Goal: Transaction & Acquisition: Purchase product/service

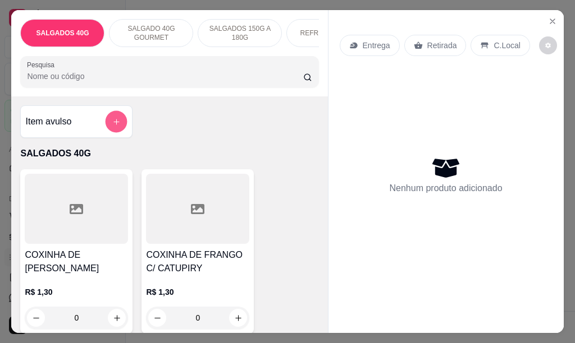
click at [116, 127] on button "add-separate-item" at bounding box center [117, 122] width 22 height 22
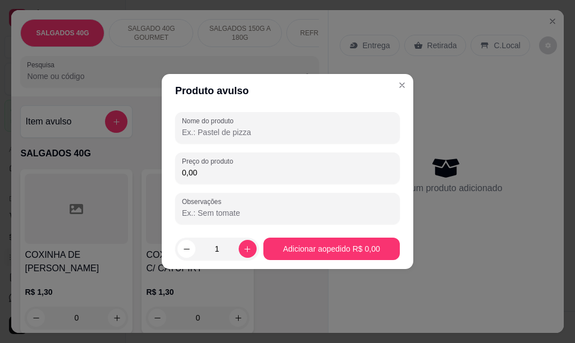
click at [294, 134] on input "Nome do produto" at bounding box center [287, 132] width 211 height 11
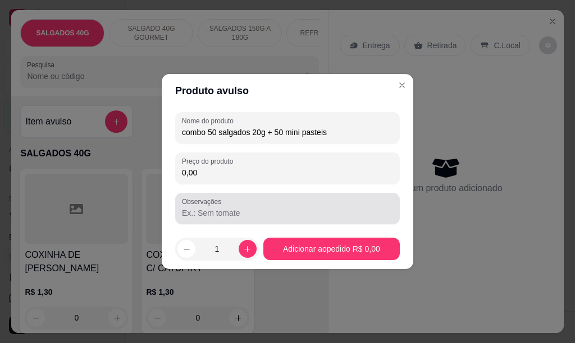
type input "combo 50 salgados 20g + 50 mini pasteis"
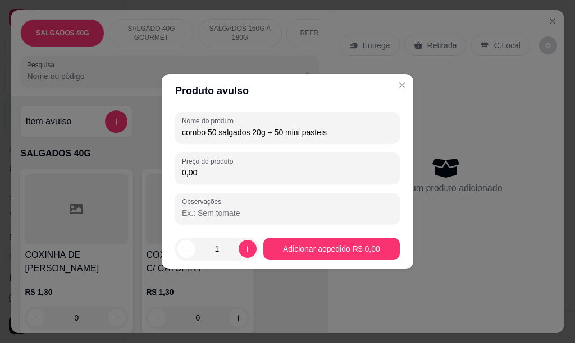
click at [200, 213] on input "Observações" at bounding box center [287, 213] width 211 height 11
type input "salgado de bolinha de queijo, risole carne, risole pizza e kibe mini pateis mis…"
click at [201, 175] on input "0,00" at bounding box center [287, 172] width 211 height 11
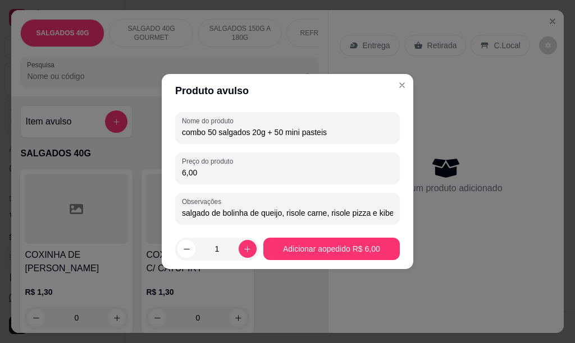
type input "60,00"
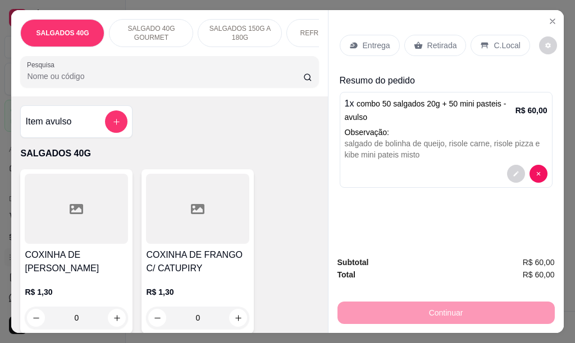
click at [294, 31] on div "REFRIGERANTES" at bounding box center [328, 33] width 84 height 28
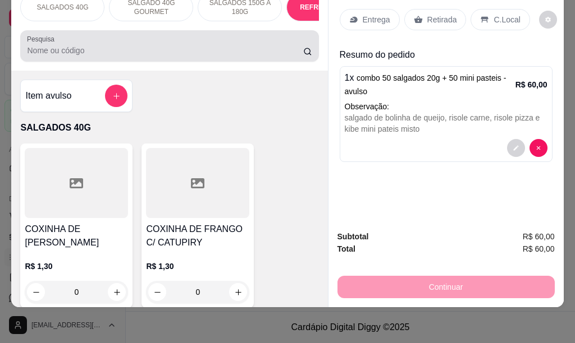
scroll to position [1999, 0]
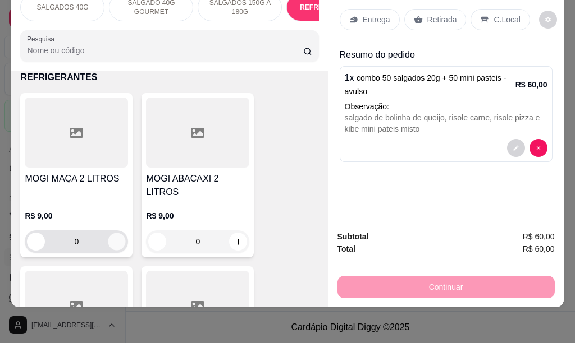
click at [113, 238] on icon "increase-product-quantity" at bounding box center [117, 242] width 8 height 8
type input "1"
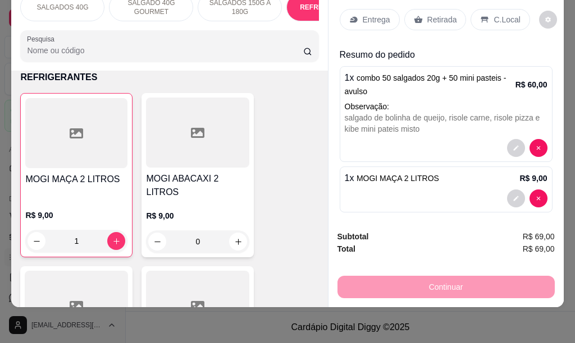
click at [368, 14] on p "Entrega" at bounding box center [377, 19] width 28 height 11
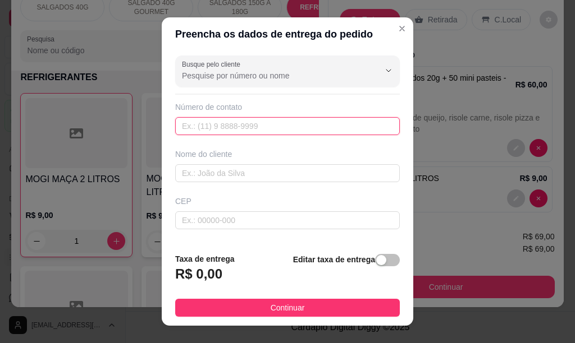
click at [200, 127] on input "text" at bounding box center [287, 126] width 225 height 18
type input "199 88226-5626"
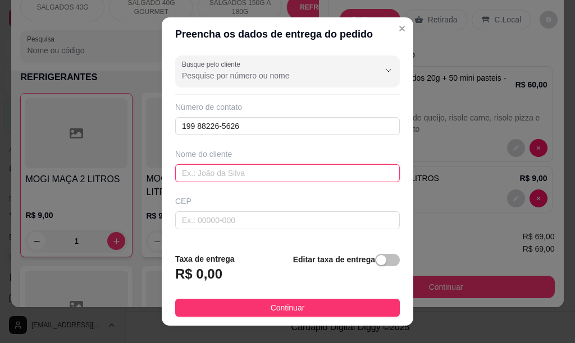
click at [179, 174] on input "text" at bounding box center [287, 173] width 225 height 18
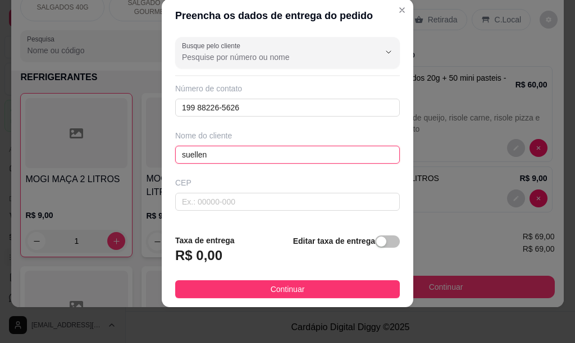
scroll to position [112, 0]
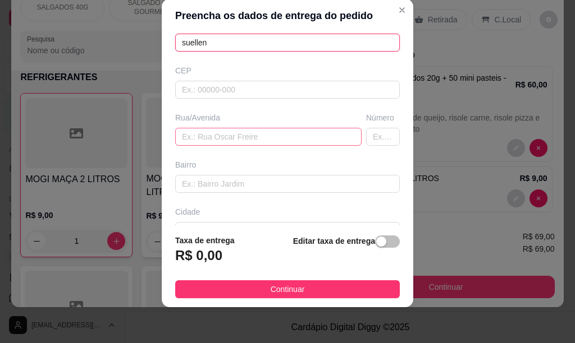
type input "suellen"
click at [200, 134] on input "text" at bounding box center [268, 137] width 186 height 18
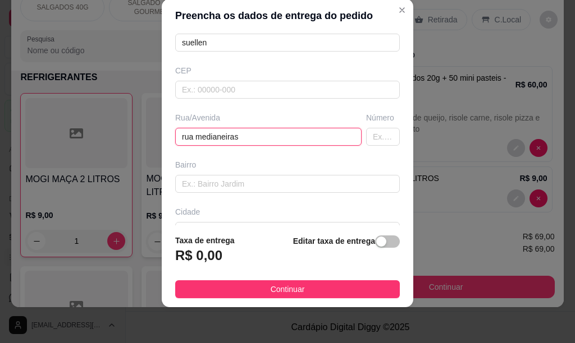
type input "rua medianeiras"
type input "259"
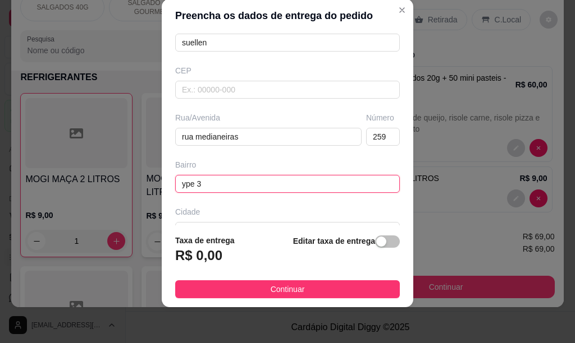
type input "ype 3"
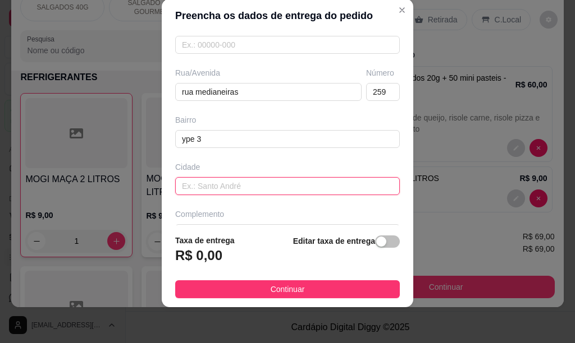
click at [209, 182] on input "text" at bounding box center [287, 186] width 225 height 18
type input "[PERSON_NAME]"
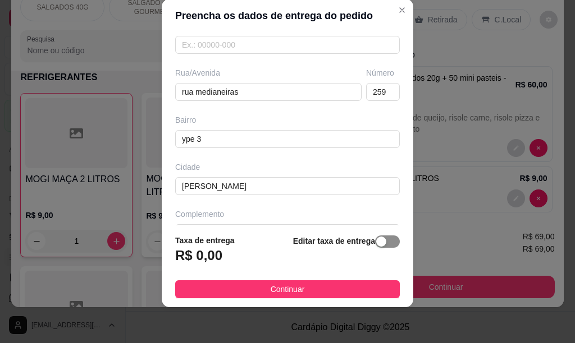
click at [382, 242] on span "button" at bounding box center [387, 242] width 25 height 12
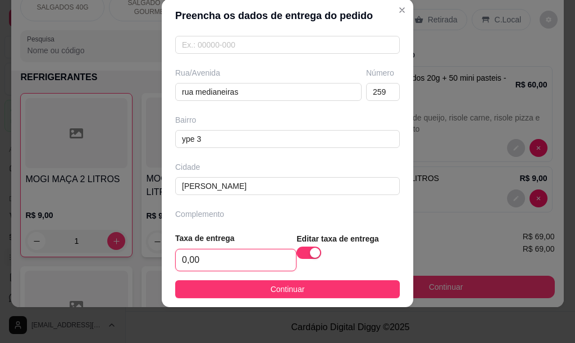
click at [196, 263] on input "0,00" at bounding box center [236, 260] width 120 height 21
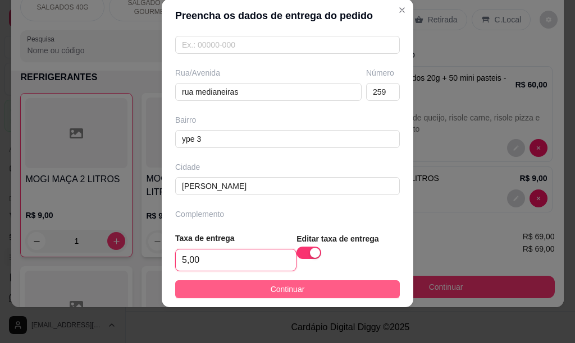
type input "5,00"
click at [251, 292] on button "Continuar" at bounding box center [287, 290] width 225 height 18
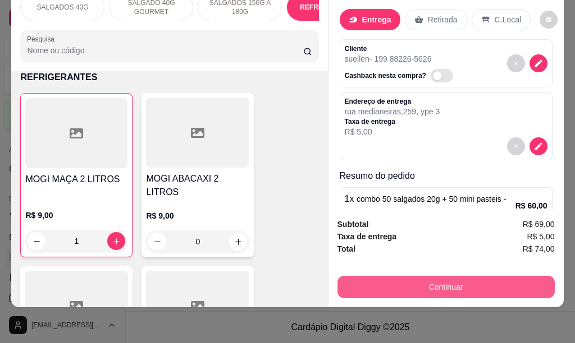
click at [383, 276] on button "Continuar" at bounding box center [445, 287] width 217 height 22
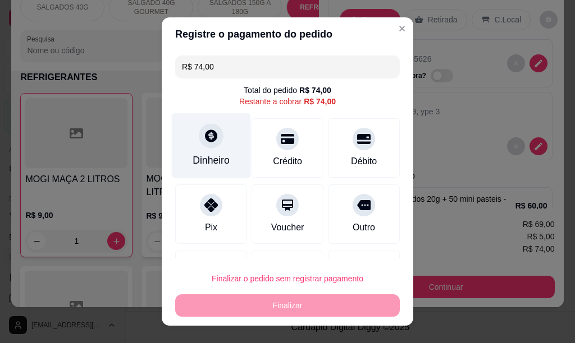
click at [194, 150] on div "Dinheiro" at bounding box center [211, 146] width 79 height 66
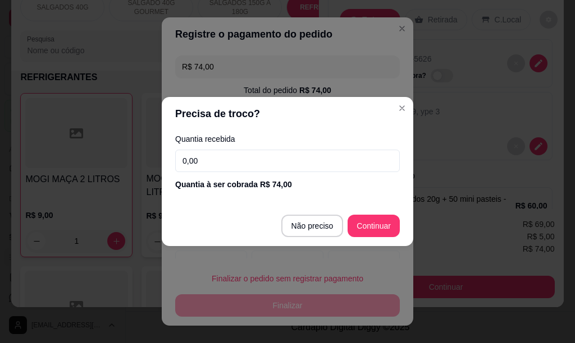
click at [199, 157] on input "0,00" at bounding box center [287, 161] width 225 height 22
type input "100,00"
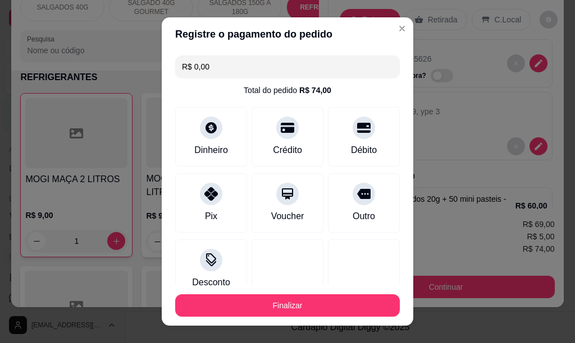
type input "R$ 0,00"
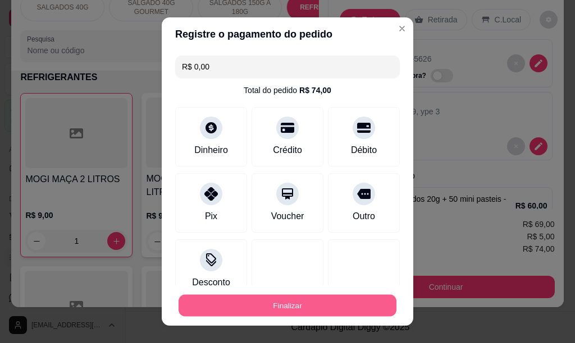
click at [258, 308] on button "Finalizar" at bounding box center [287, 306] width 218 height 22
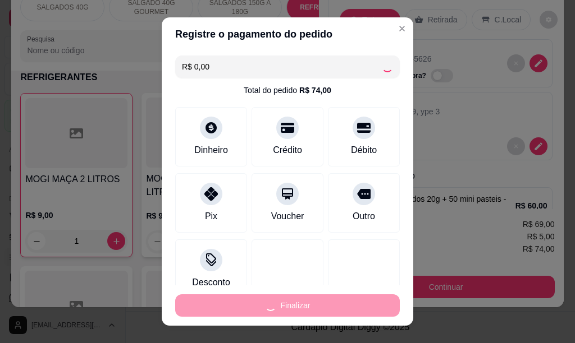
type input "0"
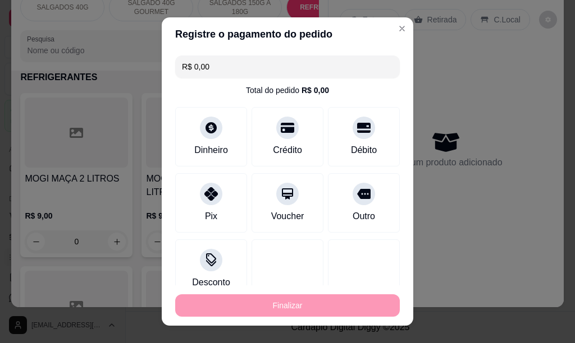
type input "-R$ 74,00"
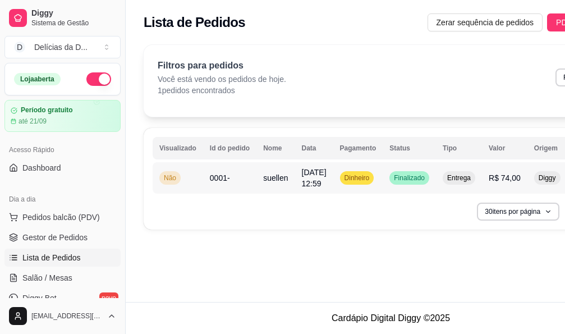
click at [359, 180] on span "Dinheiro" at bounding box center [357, 177] width 30 height 9
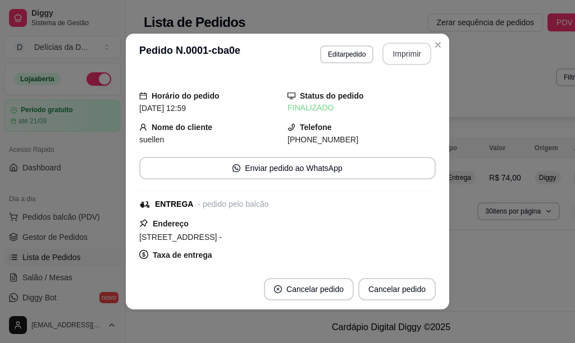
click at [416, 56] on button "Imprimir" at bounding box center [406, 54] width 49 height 22
click at [409, 56] on button "Imprimir" at bounding box center [406, 54] width 47 height 22
